Goal: Information Seeking & Learning: Learn about a topic

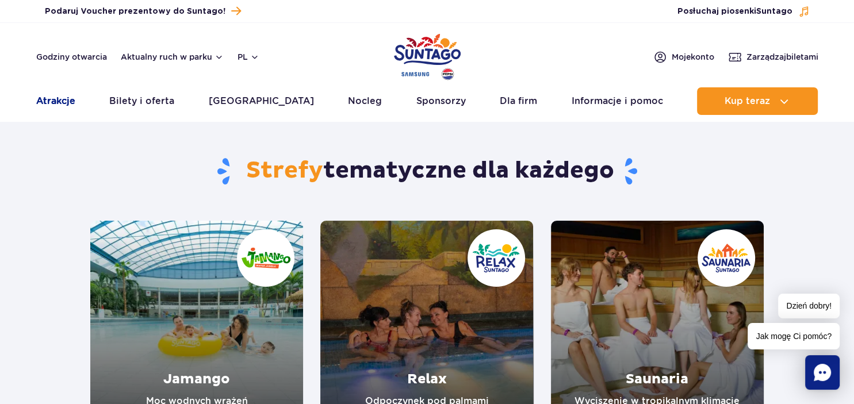
click at [66, 100] on link "Atrakcje" at bounding box center [55, 101] width 39 height 28
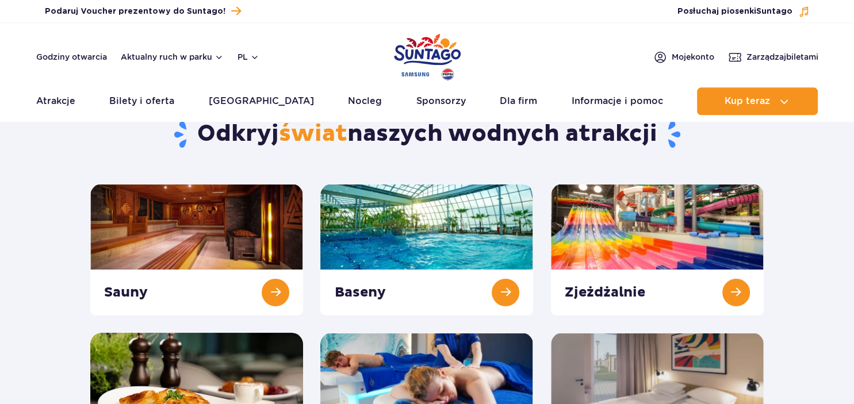
scroll to position [60, 0]
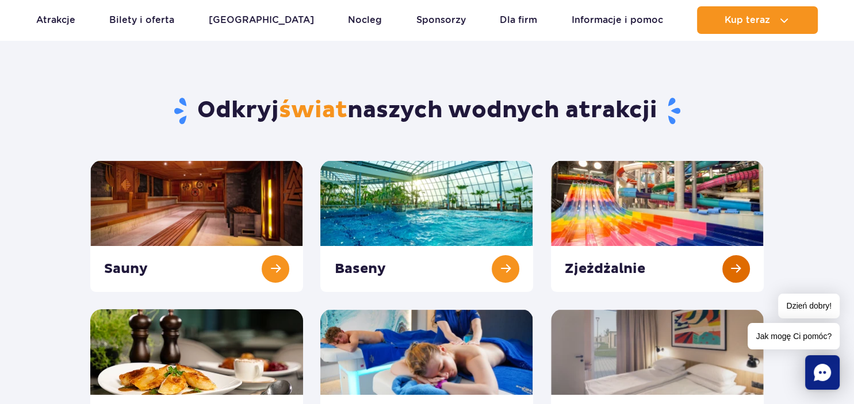
click at [625, 190] on link at bounding box center [657, 226] width 213 height 132
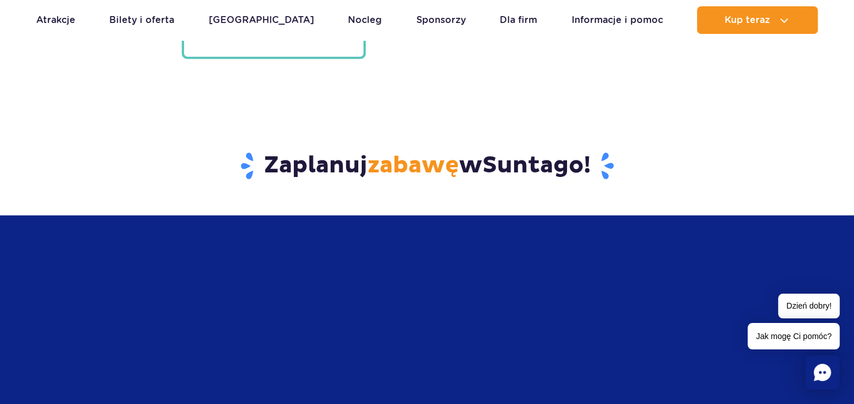
scroll to position [2853, 0]
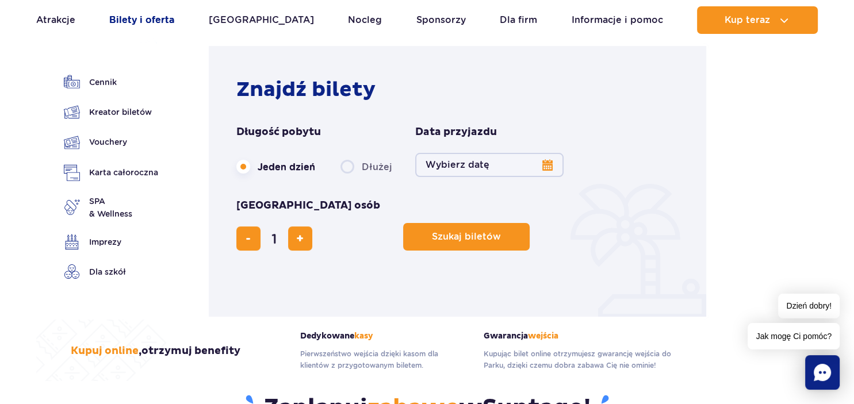
click at [137, 22] on link "Bilety i oferta" at bounding box center [141, 20] width 65 height 28
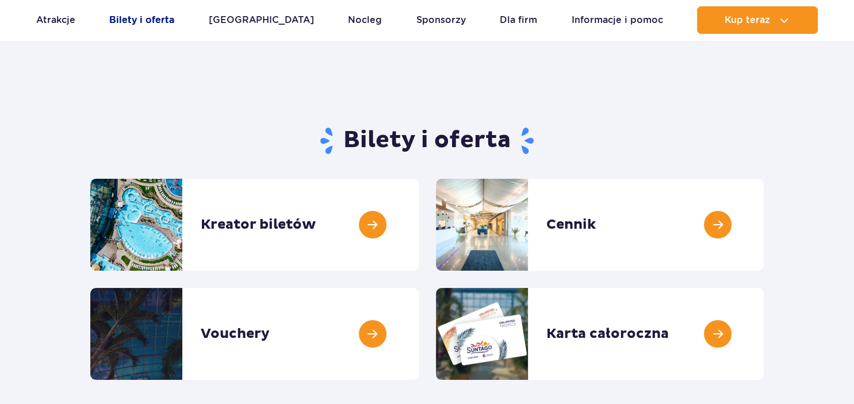
scroll to position [60, 0]
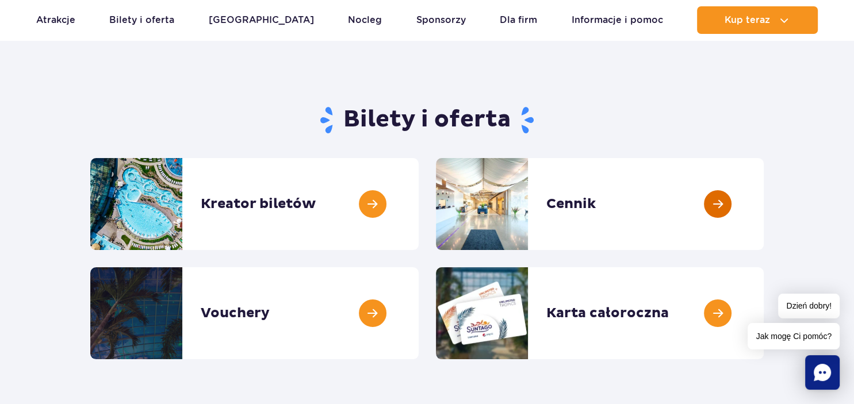
click at [763, 190] on link at bounding box center [763, 204] width 0 height 92
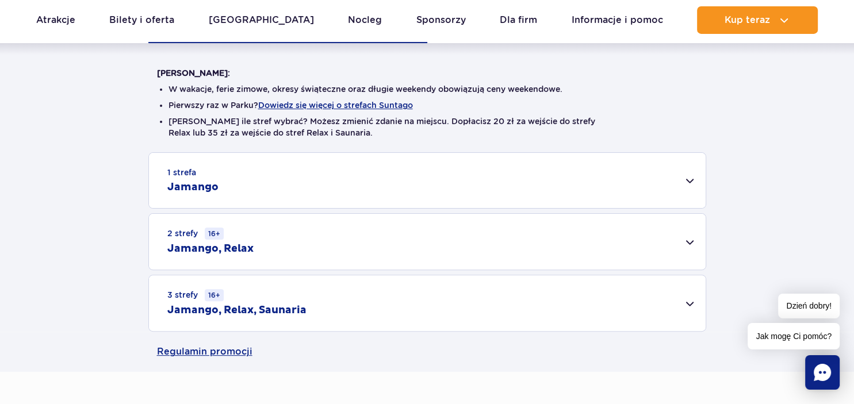
scroll to position [303, 0]
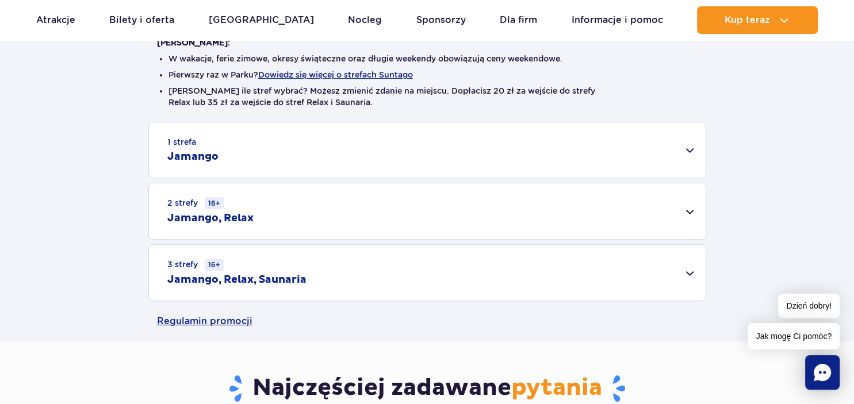
click at [624, 159] on div "1 strefa Jamango" at bounding box center [427, 149] width 556 height 55
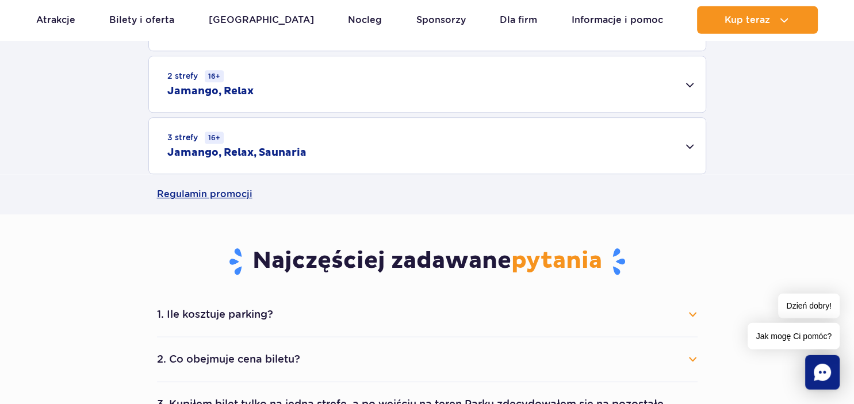
scroll to position [849, 0]
click at [555, 70] on div "2 strefy 16+ Jamango, Relax" at bounding box center [427, 84] width 556 height 56
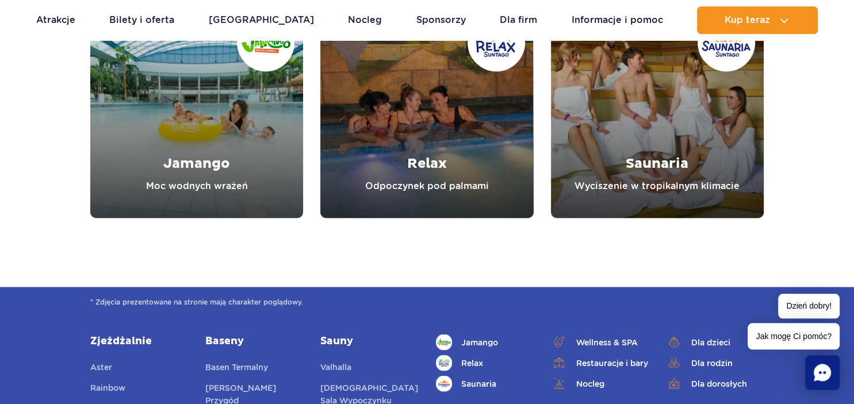
scroll to position [2002, 0]
